Goal: Task Accomplishment & Management: Complete application form

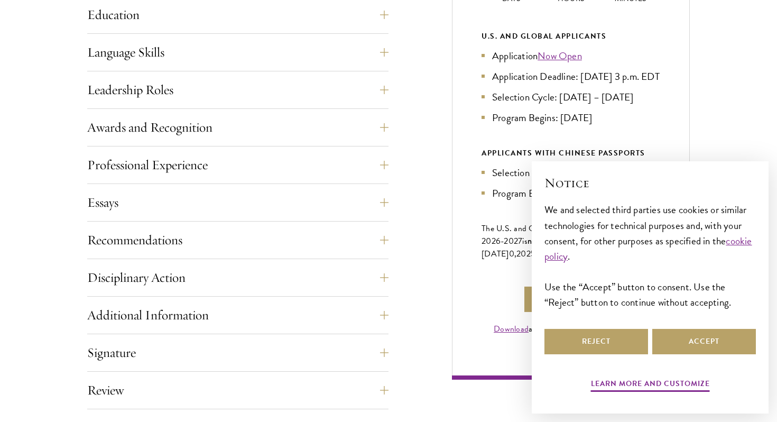
scroll to position [757, 0]
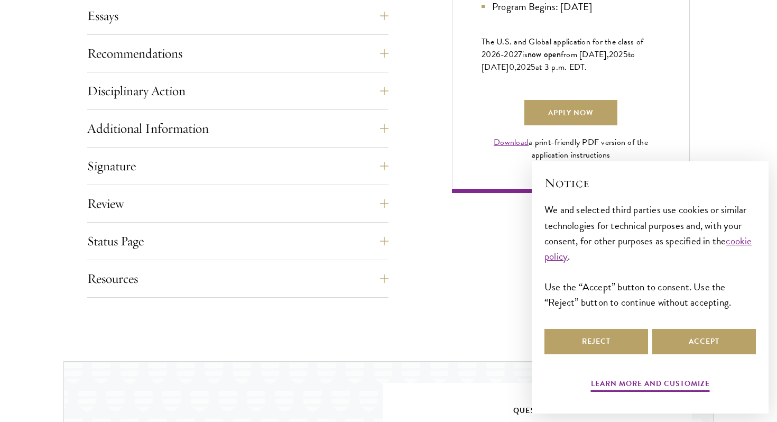
click at [605, 73] on p "The U.S. and Global application for the class of 202 6 -202 7 is now open from …" at bounding box center [571, 54] width 179 height 38
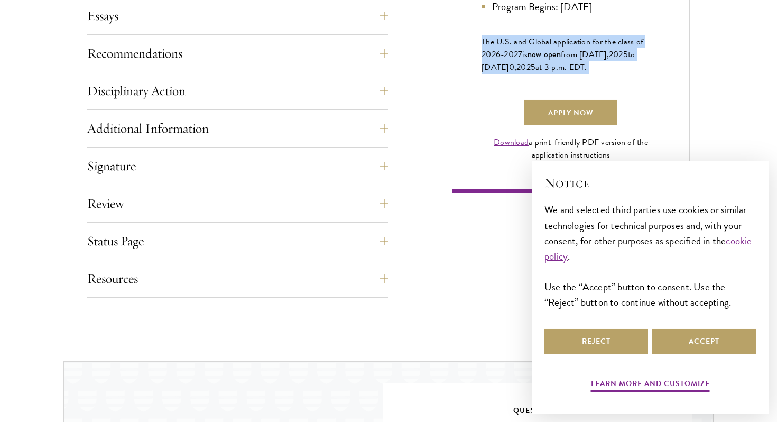
click at [621, 73] on p "The U.S. and Global application for the class of 202 6 -202 7 is now open from …" at bounding box center [571, 54] width 179 height 38
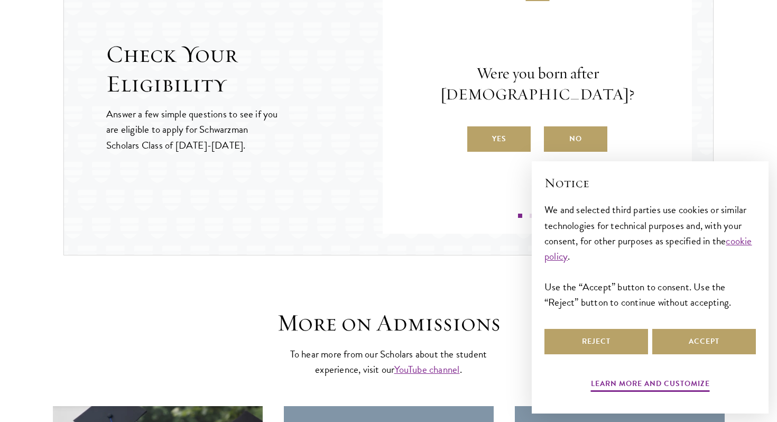
scroll to position [1215, 0]
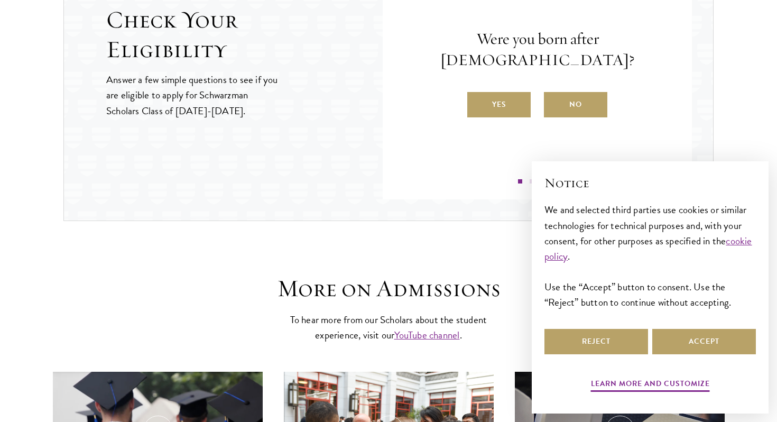
click at [508, 80] on div "Were you born after [DEMOGRAPHIC_DATA]? Yes No" at bounding box center [538, 73] width 246 height 89
click at [504, 92] on label "Yes" at bounding box center [498, 104] width 63 height 25
click at [477, 93] on input "Yes" at bounding box center [472, 98] width 10 height 10
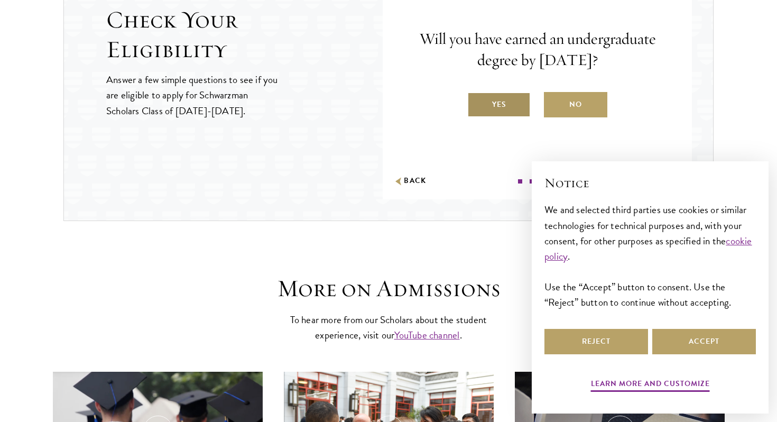
click at [507, 105] on label "Yes" at bounding box center [498, 104] width 63 height 25
click at [477, 103] on input "Yes" at bounding box center [472, 98] width 10 height 10
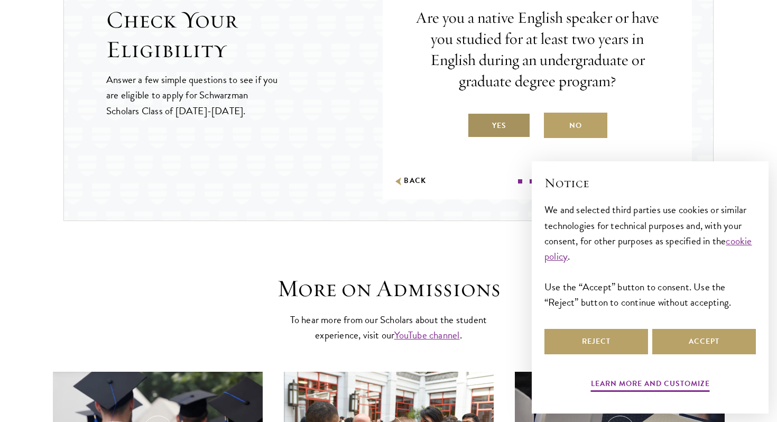
click at [499, 124] on label "Yes" at bounding box center [498, 125] width 63 height 25
click at [477, 124] on input "Yes" at bounding box center [472, 119] width 10 height 10
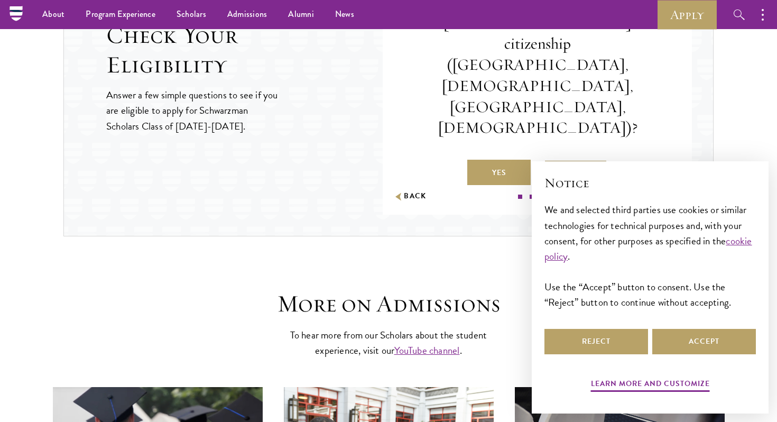
scroll to position [1198, 0]
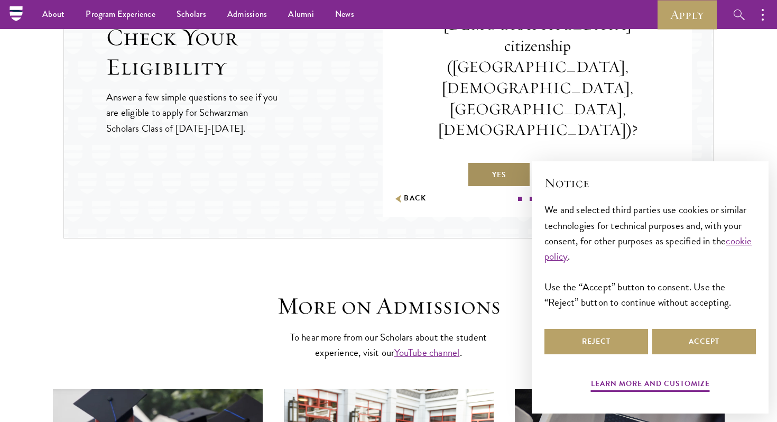
click at [518, 162] on label "Yes" at bounding box center [498, 174] width 63 height 25
click at [477, 163] on input "Yes" at bounding box center [472, 168] width 10 height 10
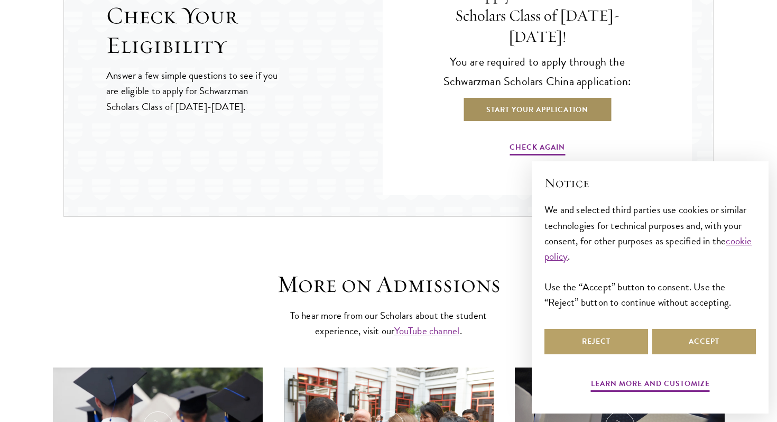
scroll to position [1220, 0]
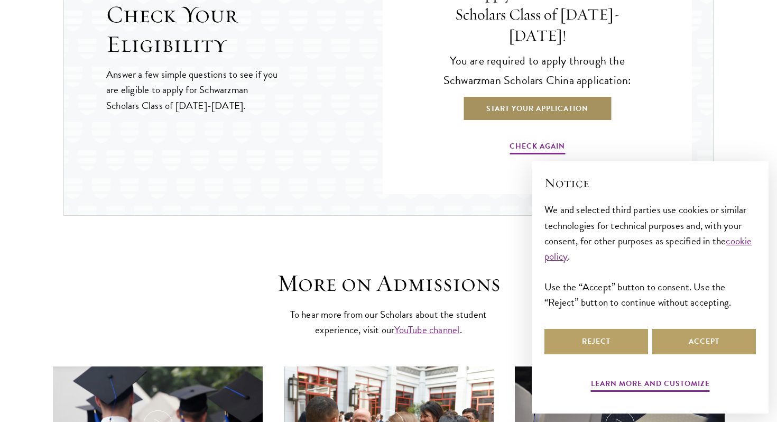
click at [577, 97] on link "Start Your Application" at bounding box center [538, 108] width 150 height 25
